Goal: Information Seeking & Learning: Learn about a topic

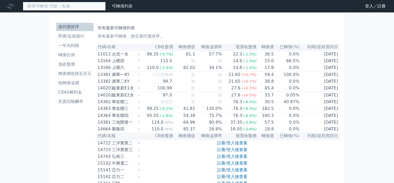
click at [81, 9] on input at bounding box center [64, 6] width 83 height 9
type input "系統"
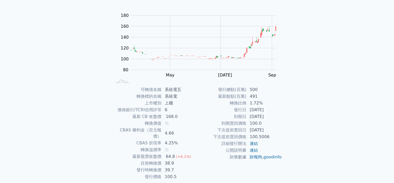
scroll to position [57, 0]
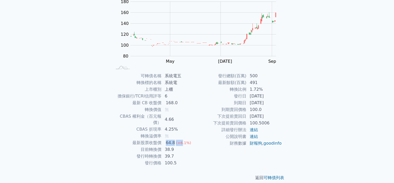
drag, startPoint x: 166, startPoint y: 138, endPoint x: 180, endPoint y: 137, distance: 14.0
click at [180, 139] on td "64.8 (+6.1%)" at bounding box center [180, 142] width 36 height 7
click at [182, 146] on td "38.9" at bounding box center [180, 149] width 36 height 7
